Goal: Find specific page/section: Find specific page/section

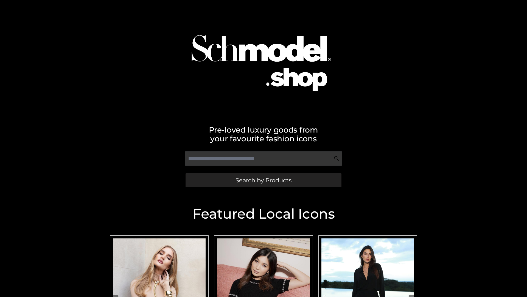
click at [263, 180] on span "Search by Products" at bounding box center [264, 180] width 56 height 6
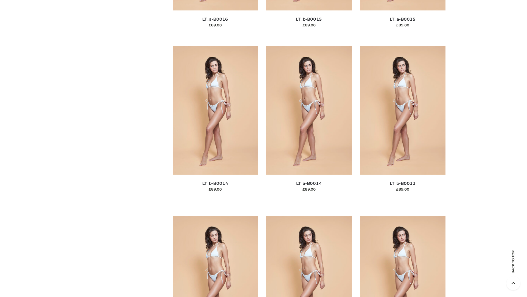
scroll to position [2467, 0]
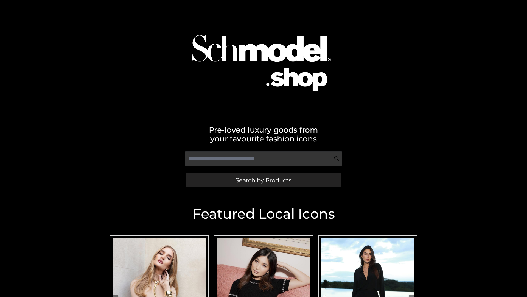
click at [263, 180] on span "Search by Products" at bounding box center [264, 180] width 56 height 6
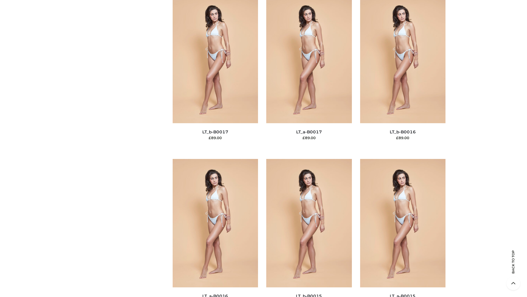
scroll to position [1805, 0]
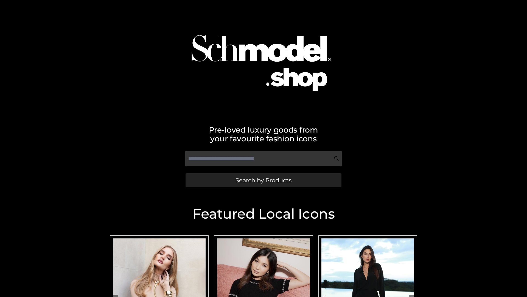
click at [263, 180] on span "Search by Products" at bounding box center [264, 180] width 56 height 6
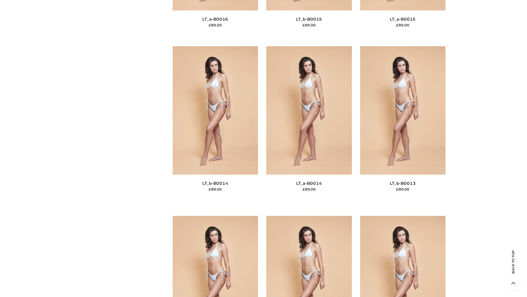
scroll to position [1954, 0]
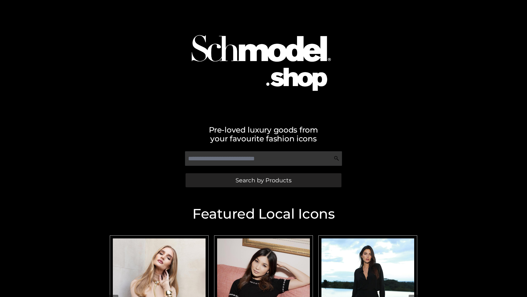
click at [263, 180] on span "Search by Products" at bounding box center [264, 180] width 56 height 6
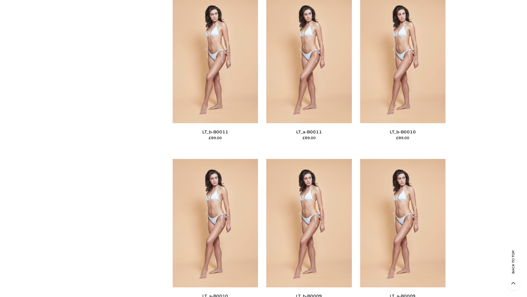
scroll to position [2467, 0]
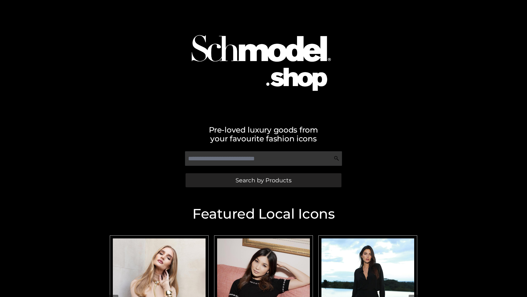
click at [263, 180] on span "Search by Products" at bounding box center [264, 180] width 56 height 6
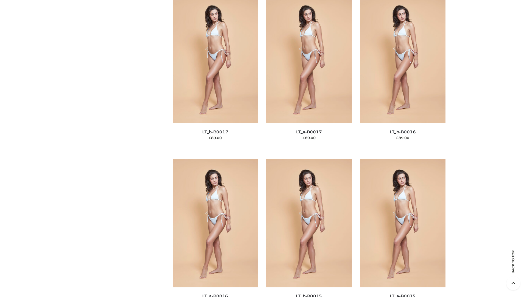
scroll to position [1805, 0]
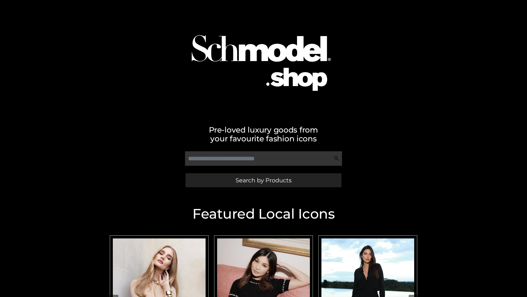
click at [263, 180] on span "Search by Products" at bounding box center [264, 180] width 56 height 6
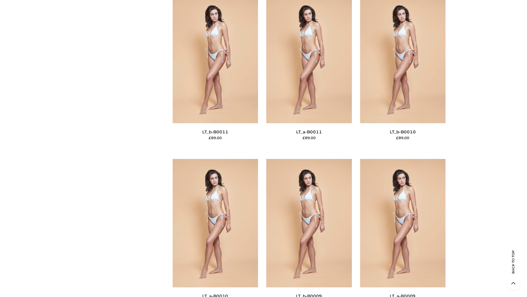
scroll to position [2467, 0]
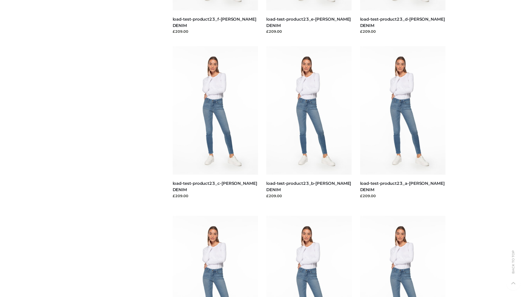
scroll to position [482, 0]
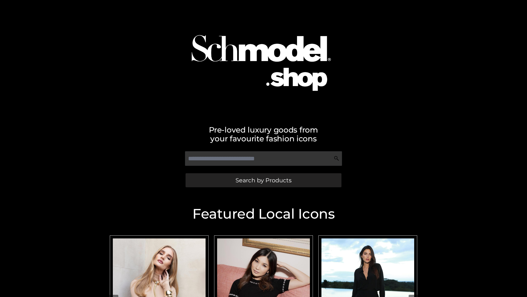
click at [263, 180] on span "Search by Products" at bounding box center [264, 180] width 56 height 6
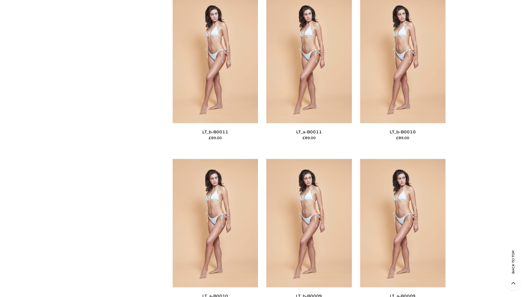
scroll to position [2467, 0]
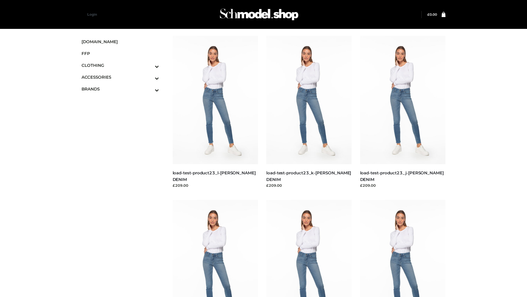
scroll to position [482, 0]
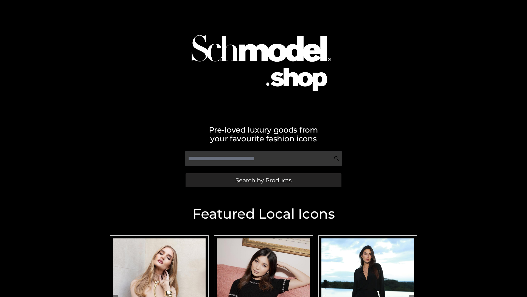
click at [263, 180] on span "Search by Products" at bounding box center [264, 180] width 56 height 6
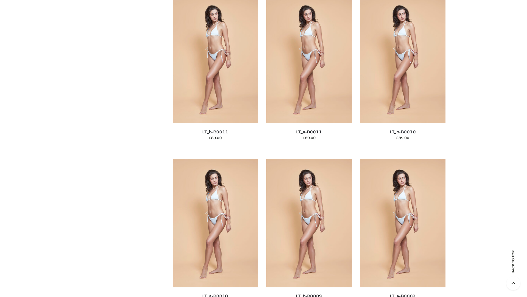
scroll to position [2467, 0]
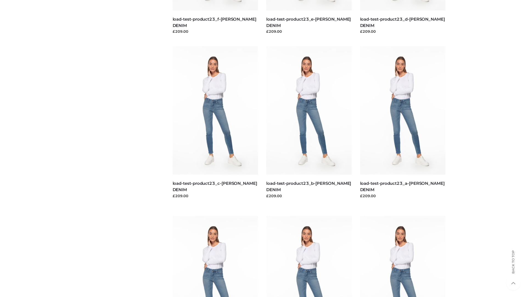
scroll to position [482, 0]
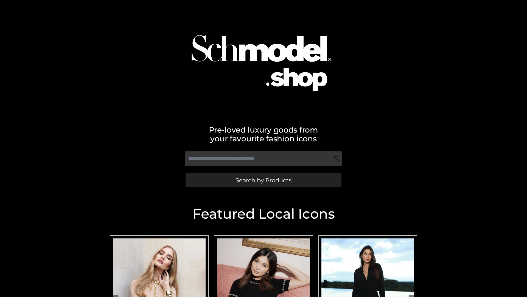
click at [263, 180] on span "Search by Products" at bounding box center [264, 180] width 56 height 6
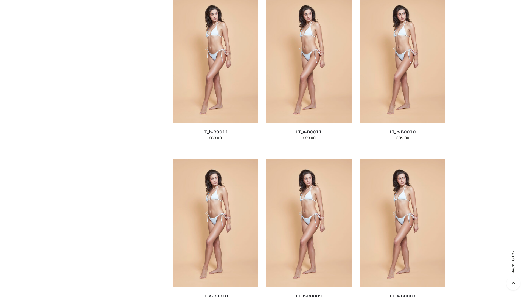
scroll to position [2467, 0]
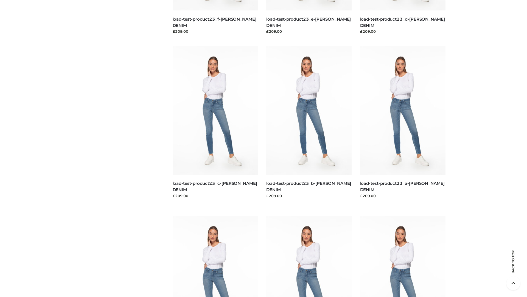
scroll to position [482, 0]
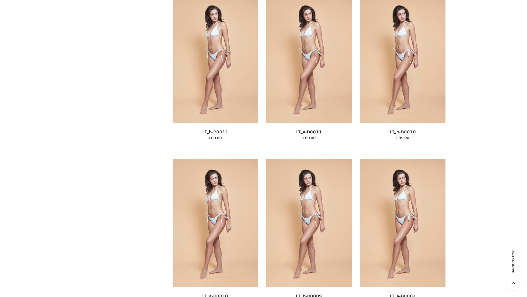
scroll to position [2467, 0]
